Goal: Information Seeking & Learning: Learn about a topic

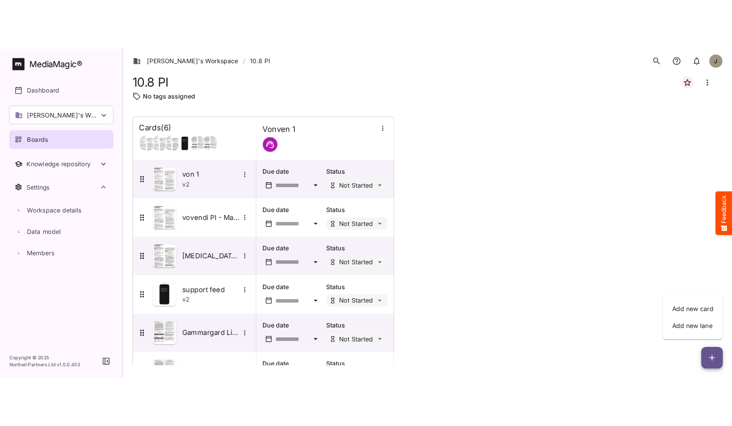
scroll to position [41, 0]
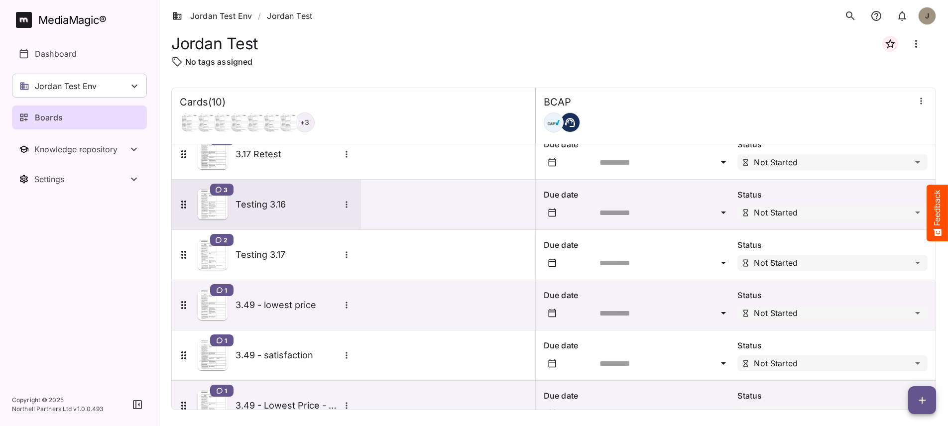
scroll to position [246, 0]
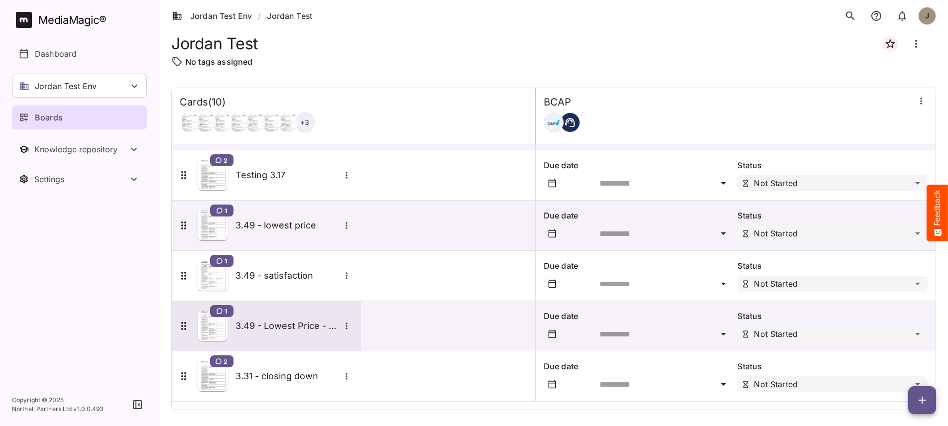
click at [263, 325] on h5 "3.49 - Lowest Price - Match" at bounding box center [288, 326] width 105 height 12
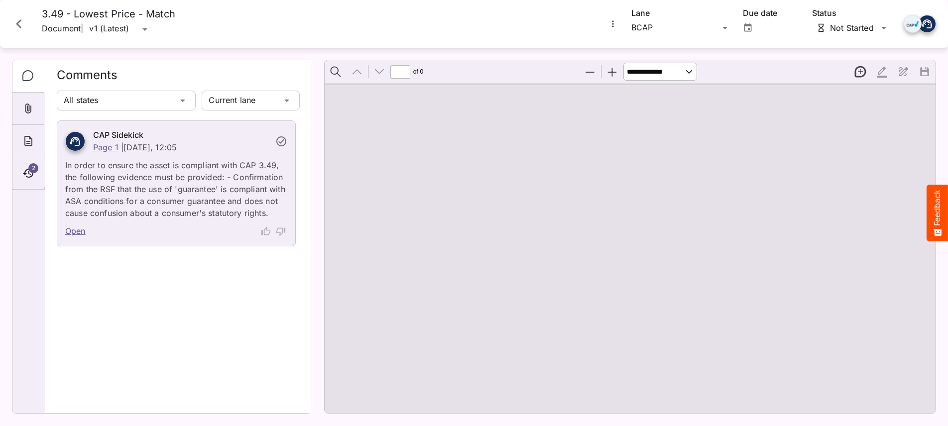
type input "*"
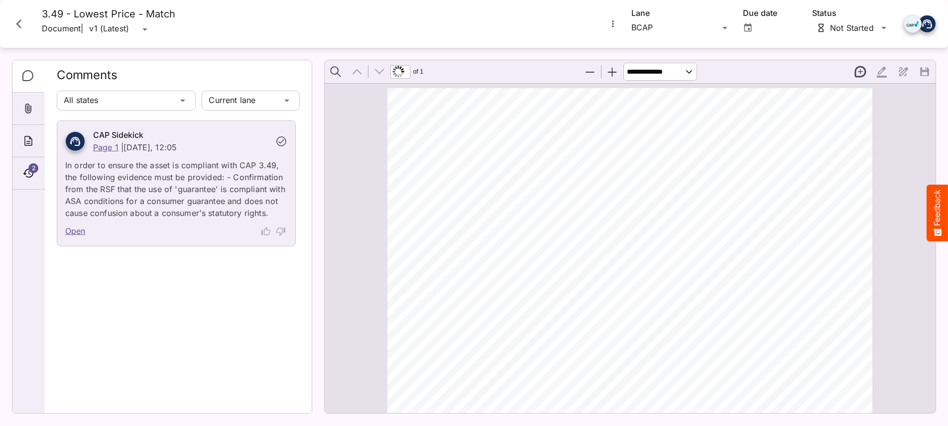
scroll to position [137, 0]
click at [72, 229] on link "Open" at bounding box center [75, 231] width 20 height 13
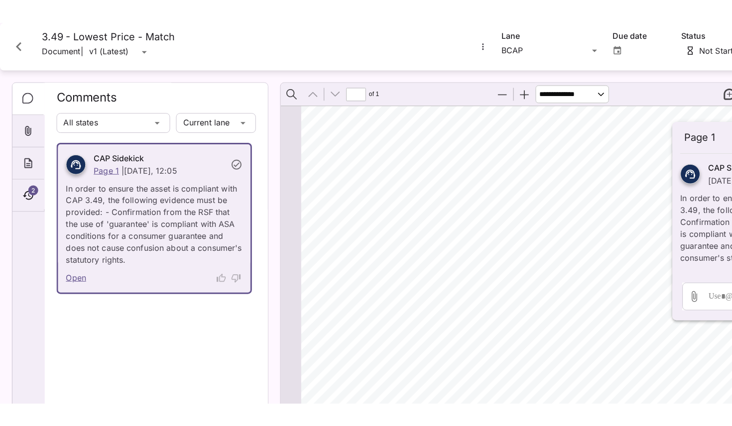
scroll to position [5, 0]
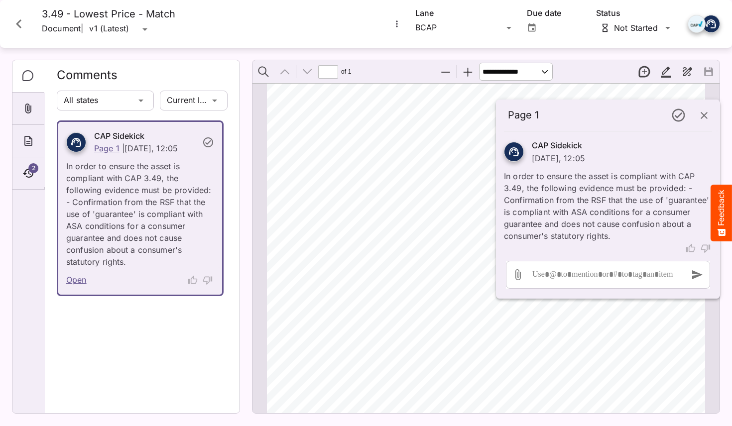
click at [18, 25] on icon "Close card" at bounding box center [18, 23] width 5 height 9
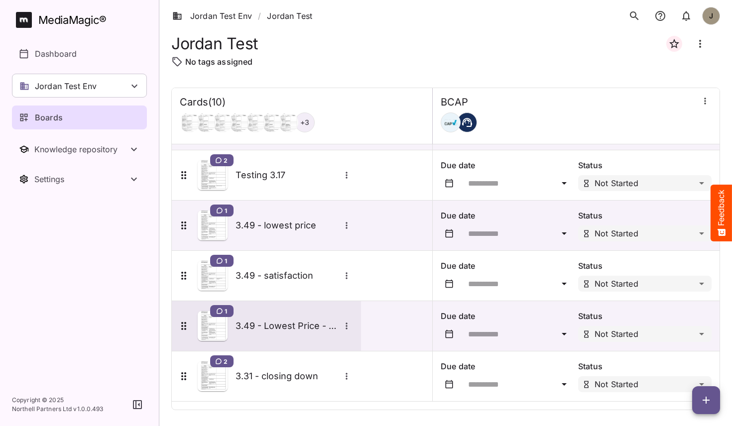
click at [296, 333] on div "1 3.49 - Lowest Price - Match" at bounding box center [265, 326] width 175 height 30
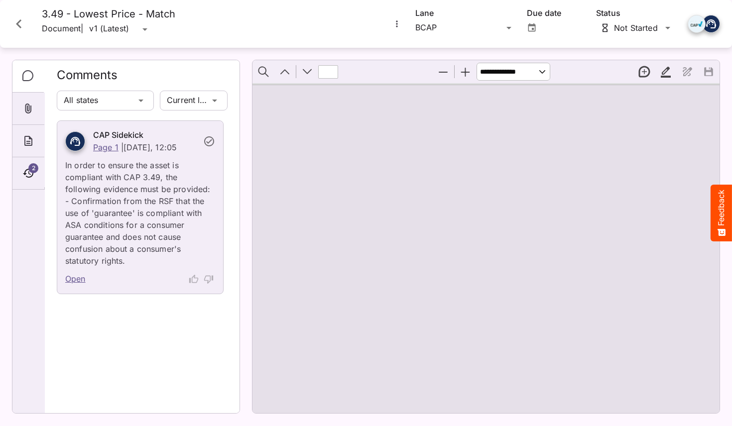
type input "*"
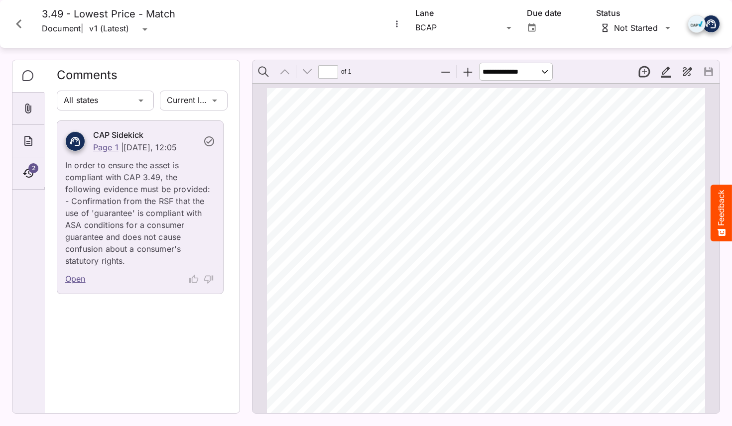
scroll to position [5, 0]
click at [22, 22] on icon "Close card" at bounding box center [19, 24] width 18 height 18
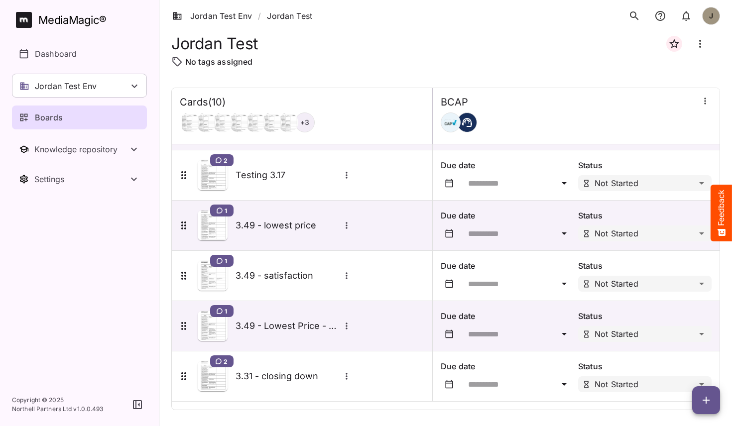
click at [701, 101] on icon "button" at bounding box center [705, 101] width 10 height 10
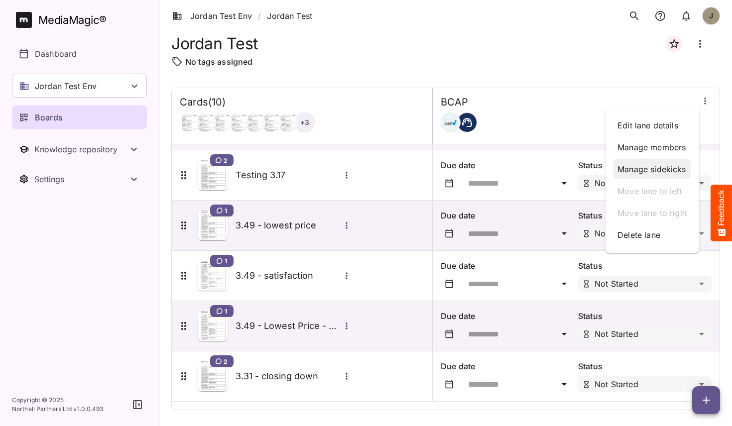
click at [655, 167] on p "Manage sidekicks" at bounding box center [653, 169] width 70 height 12
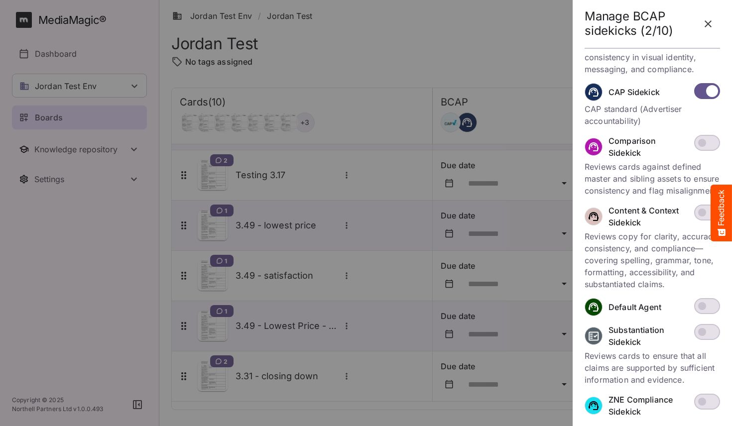
scroll to position [356, 0]
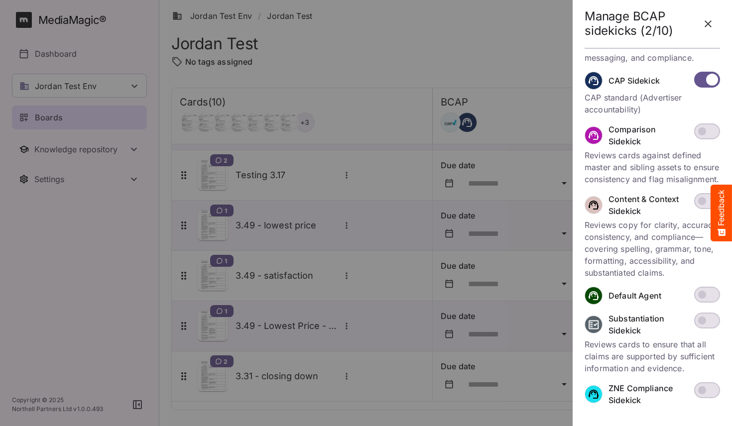
click at [708, 22] on icon "button" at bounding box center [708, 24] width 12 height 12
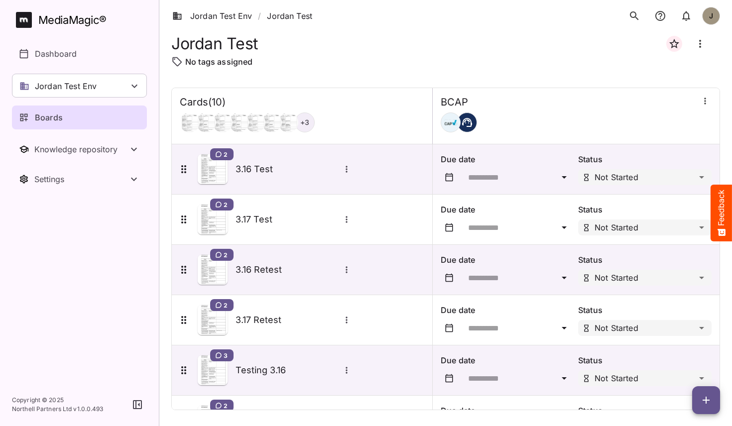
scroll to position [246, 0]
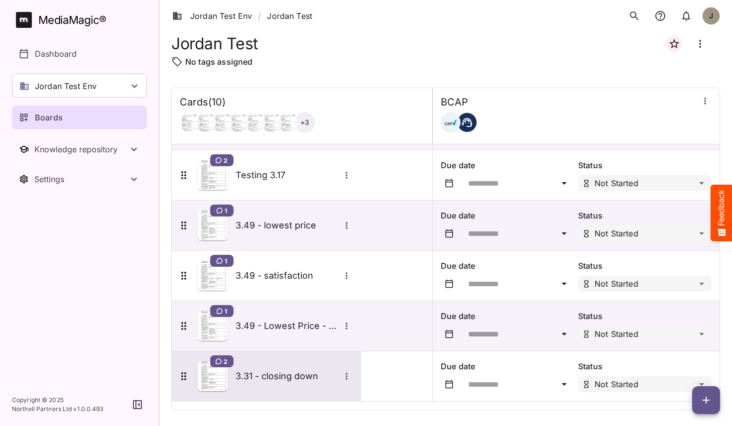
click at [259, 375] on h5 "3.31 - closing down" at bounding box center [288, 377] width 105 height 12
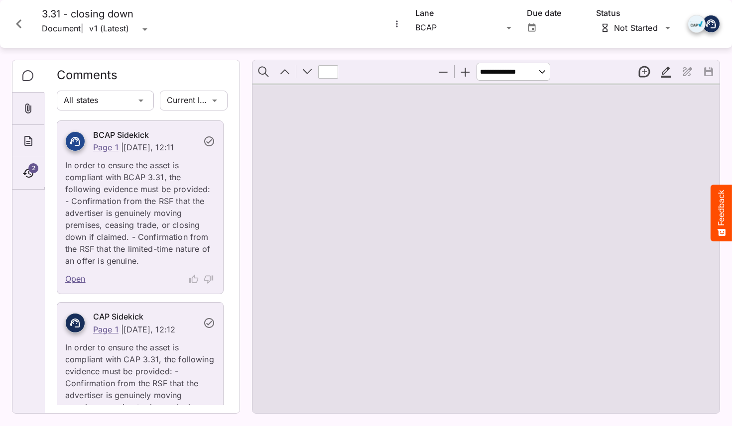
click at [185, 204] on p "In order to ensure the asset is compliant with BCAP 3.31, the following evidenc…" at bounding box center [140, 210] width 150 height 114
click at [176, 211] on p "In order to ensure the asset is compliant with BCAP 3.31, the following evidenc…" at bounding box center [140, 210] width 150 height 114
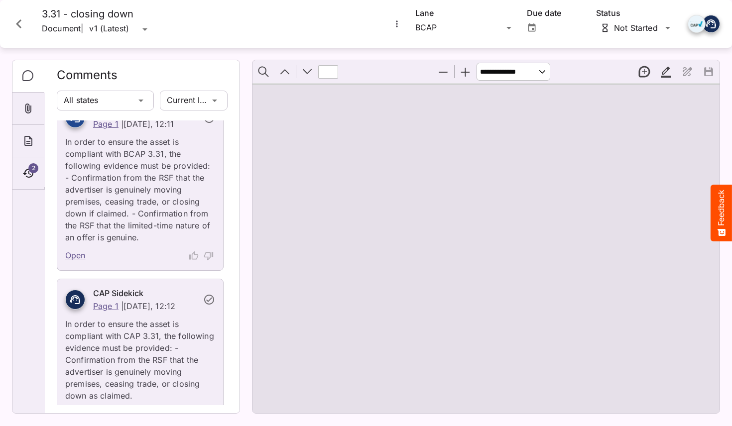
scroll to position [24, 0]
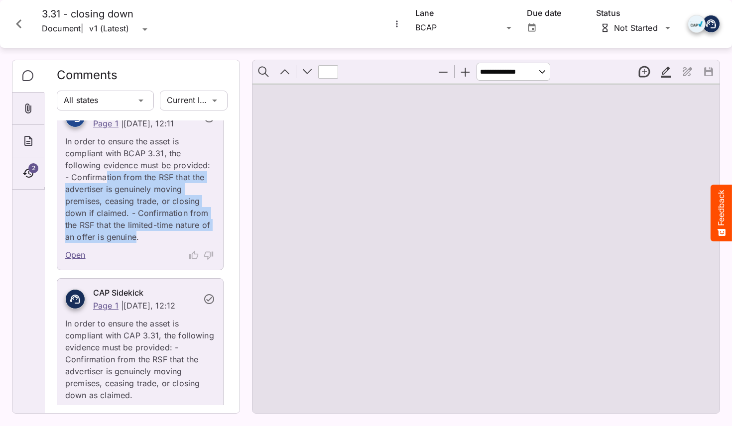
drag, startPoint x: 137, startPoint y: 241, endPoint x: 101, endPoint y: 179, distance: 71.4
click at [101, 179] on p "In order to ensure the asset is compliant with BCAP 3.31, the following evidenc…" at bounding box center [140, 187] width 150 height 114
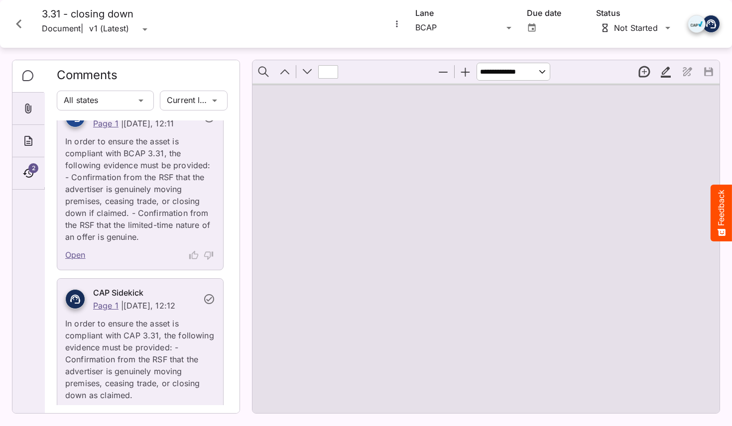
click at [81, 255] on link "Open" at bounding box center [75, 255] width 20 height 13
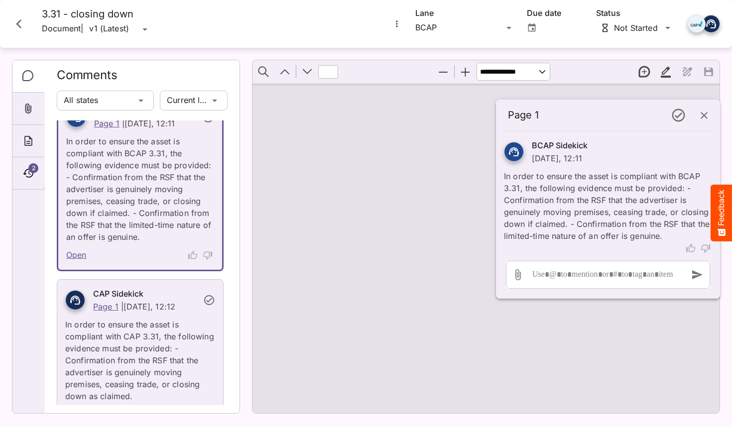
click at [705, 120] on icon "button" at bounding box center [704, 116] width 12 height 12
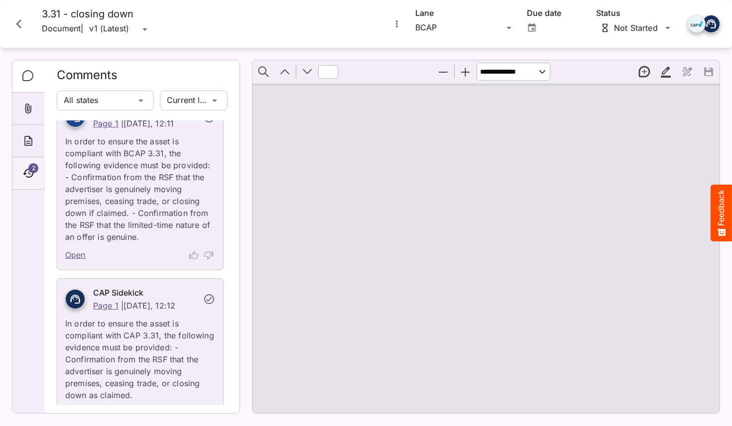
click at [30, 172] on icon "Timeline" at bounding box center [28, 173] width 12 height 12
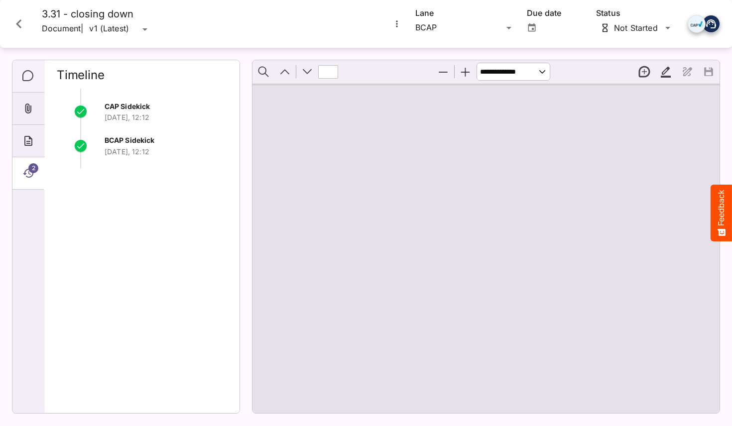
click at [29, 79] on icon "Comments" at bounding box center [28, 76] width 12 height 12
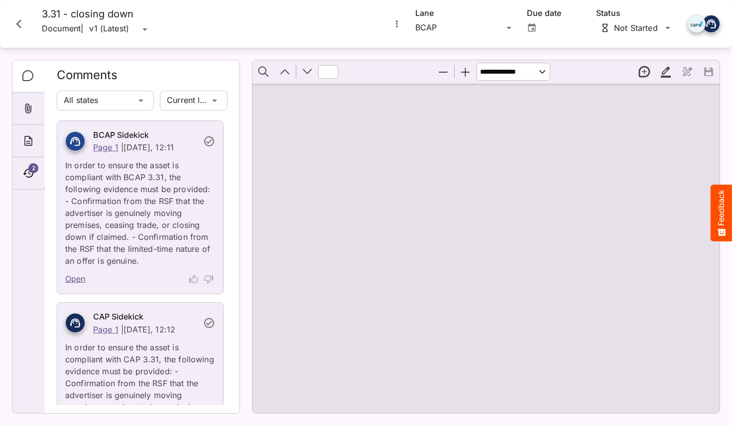
click at [19, 21] on icon "Close card" at bounding box center [18, 23] width 5 height 9
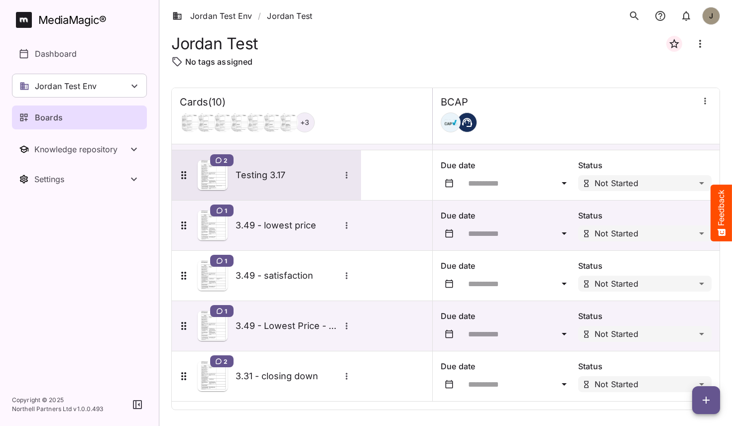
click at [268, 181] on div "Testing 3.17" at bounding box center [295, 175] width 118 height 13
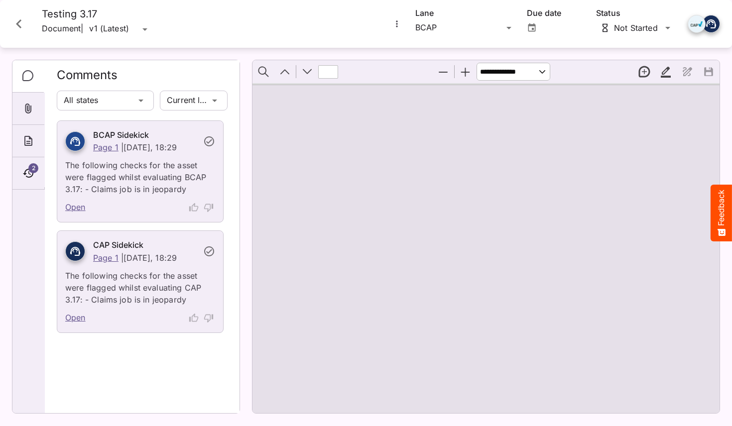
click at [76, 207] on link "Open" at bounding box center [75, 207] width 20 height 13
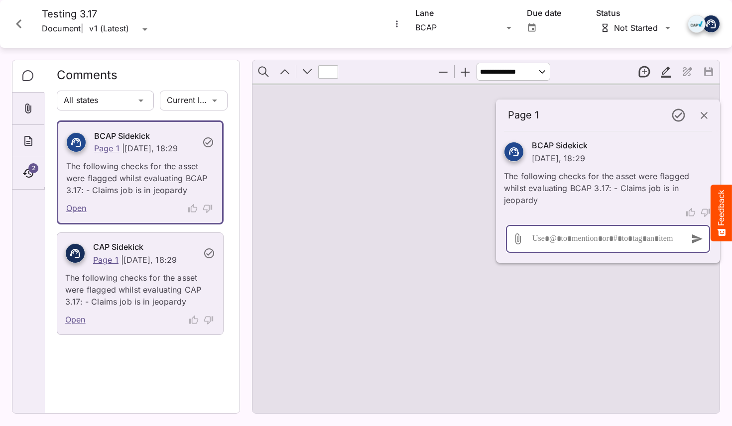
click at [597, 242] on div at bounding box center [605, 239] width 151 height 28
click at [584, 199] on p "The following checks for the asset were flagged whilst evaluating BCAP 3.17: - …" at bounding box center [608, 185] width 208 height 42
click at [705, 118] on icon "button" at bounding box center [704, 116] width 12 height 12
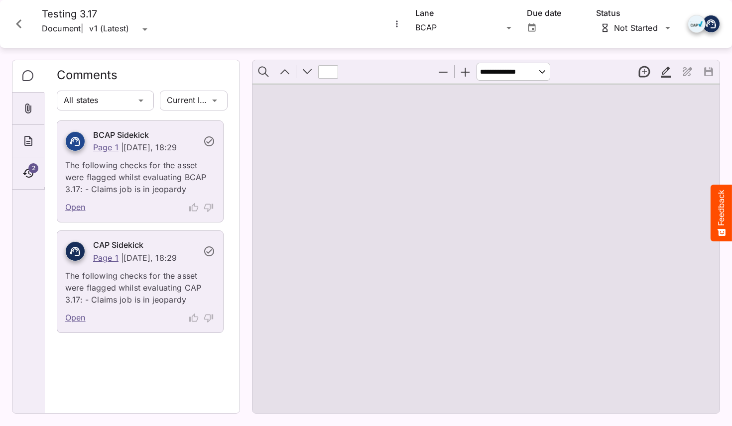
click at [74, 209] on link "Open" at bounding box center [75, 207] width 20 height 13
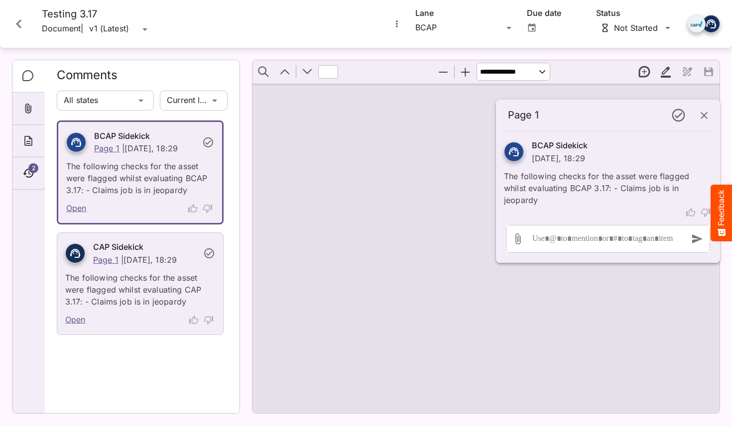
click at [711, 118] on button "button" at bounding box center [704, 116] width 24 height 24
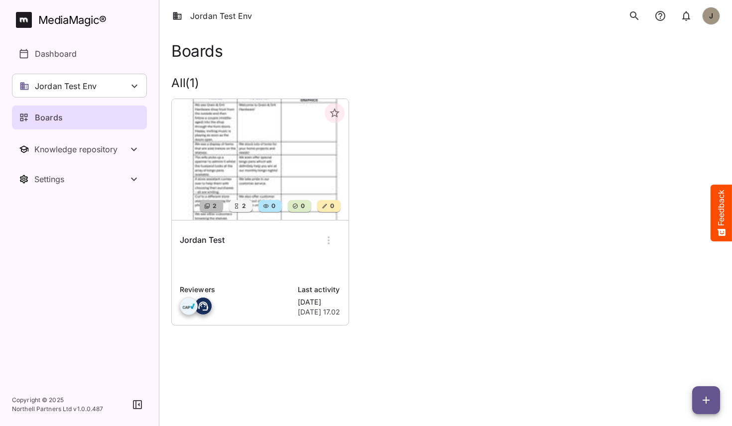
scroll to position [19, 0]
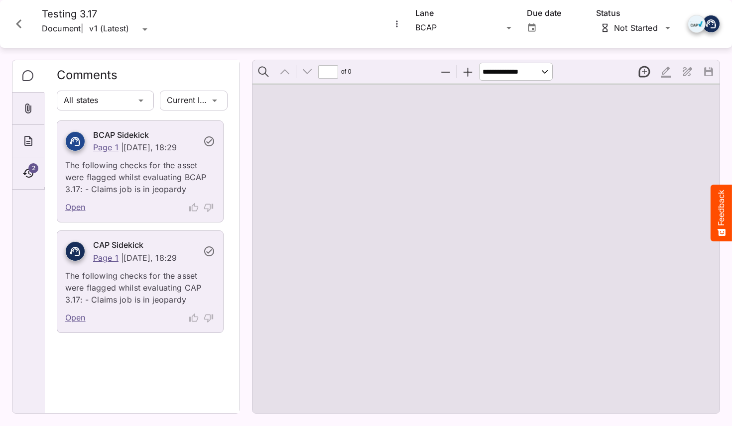
type input "*"
